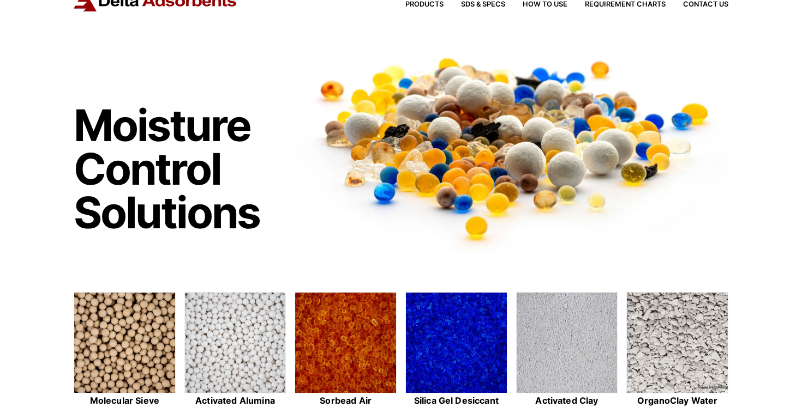
scroll to position [92, 0]
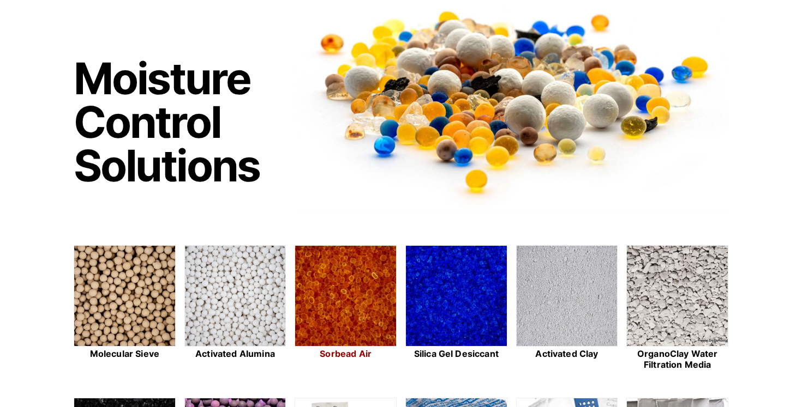
click at [334, 272] on img at bounding box center [345, 296] width 101 height 101
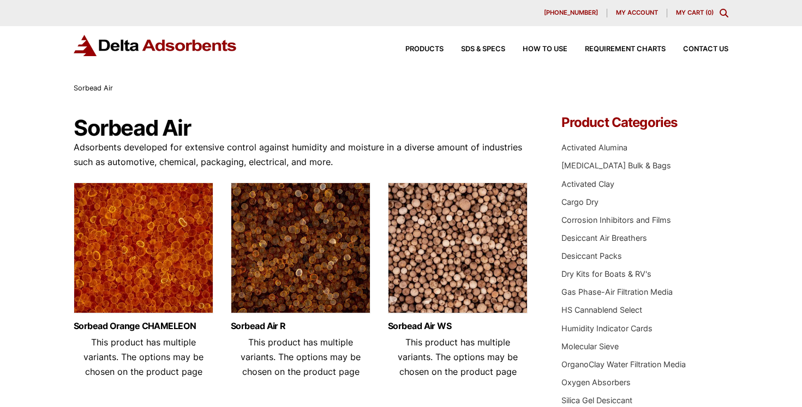
click at [178, 265] on img at bounding box center [144, 251] width 140 height 136
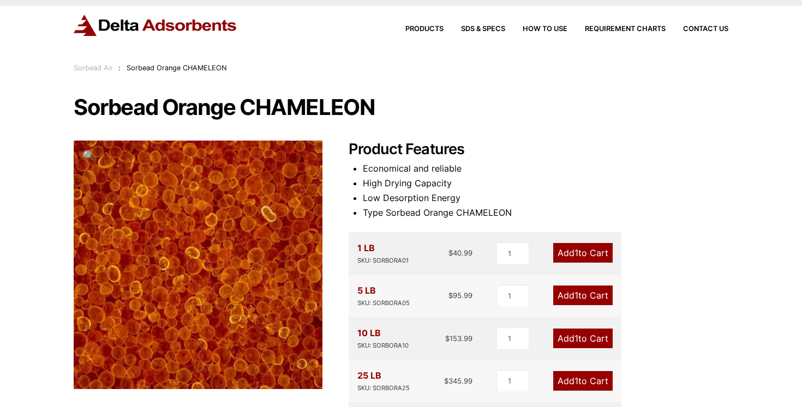
scroll to position [25, 0]
